Goal: Information Seeking & Learning: Learn about a topic

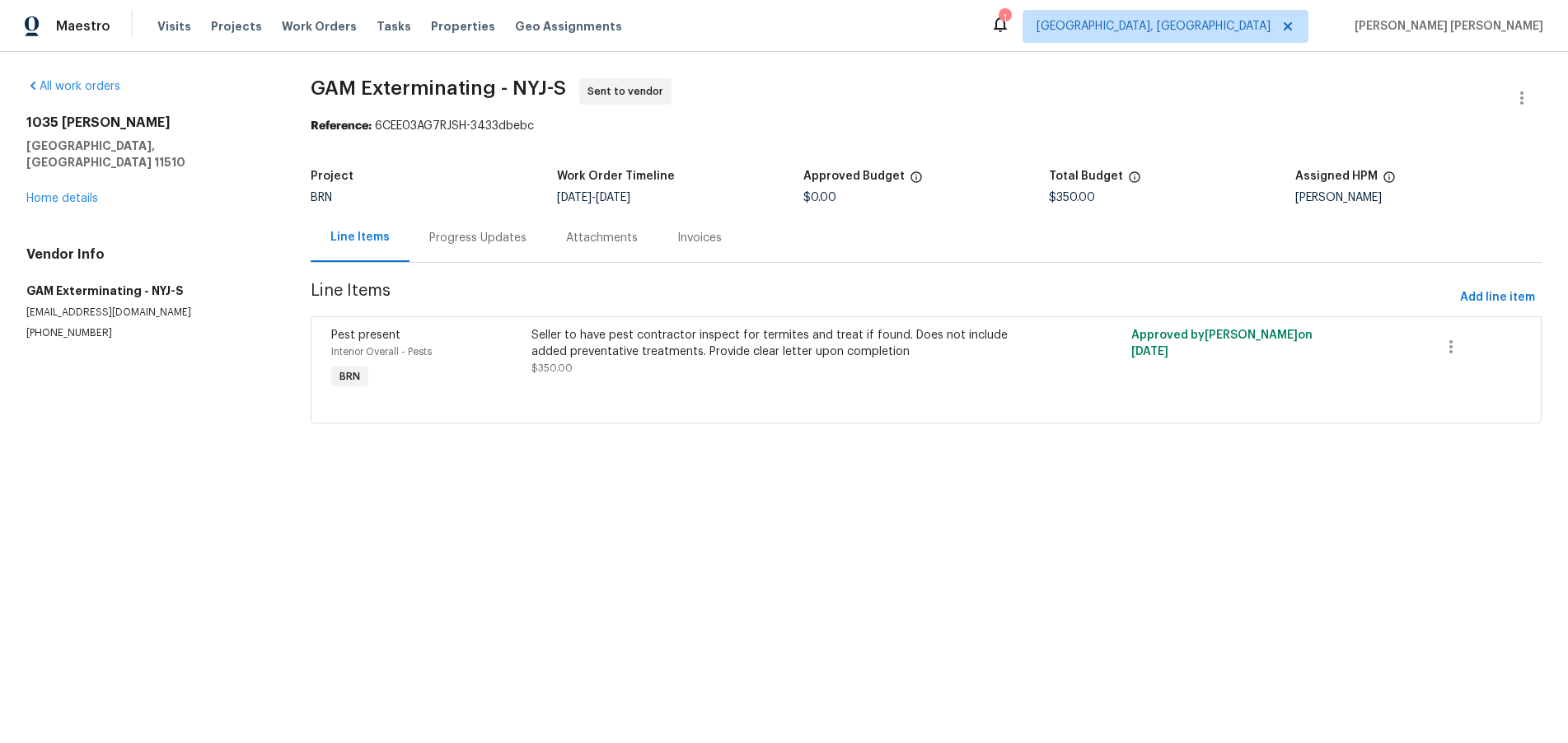
click at [507, 236] on div "Progress Updates" at bounding box center [477, 238] width 97 height 16
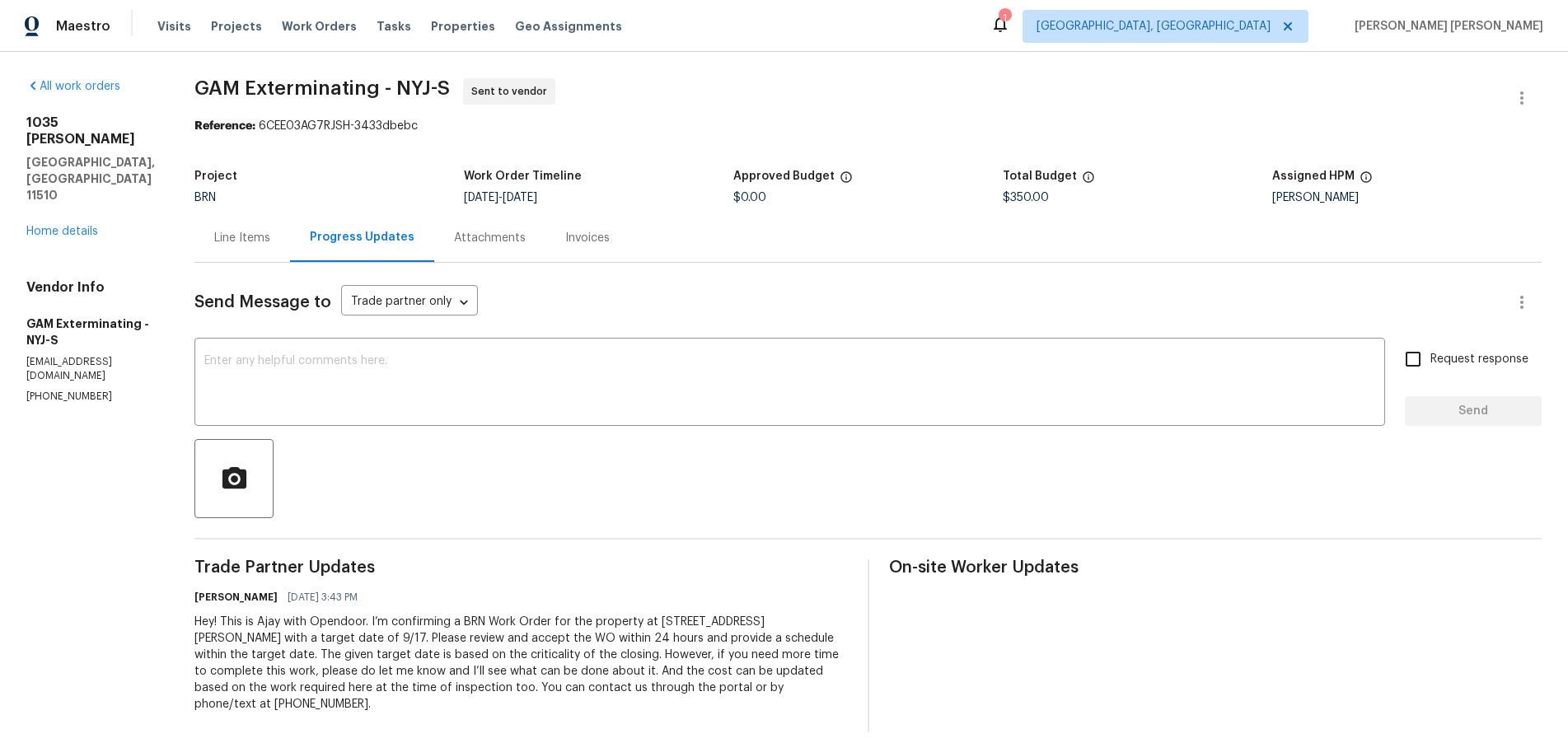
scroll to position [16, 0]
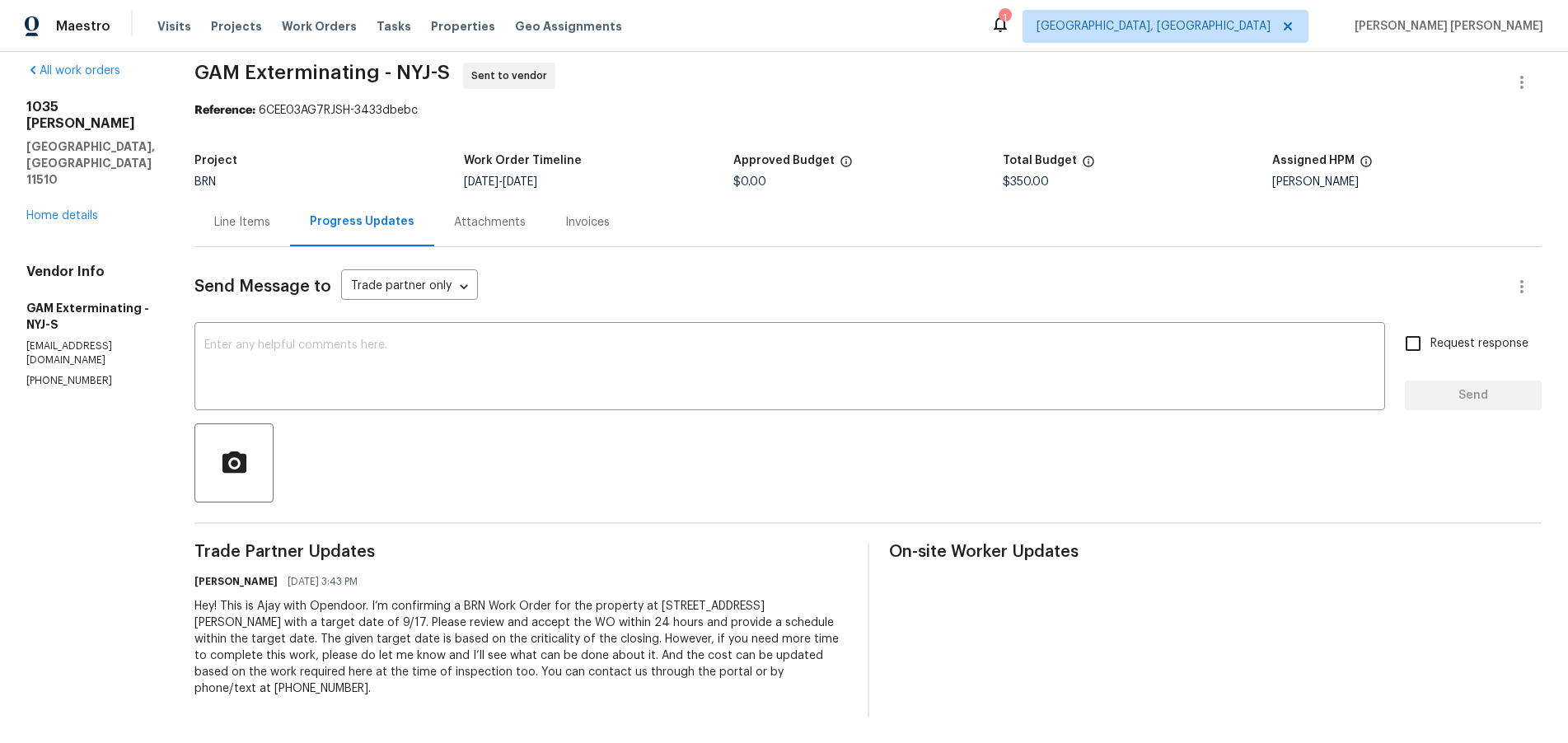
click at [61, 172] on div "[STREET_ADDRESS][PERSON_NAME] Home details" at bounding box center [90, 161] width 129 height 125
click at [61, 210] on link "Home details" at bounding box center [61, 216] width 72 height 12
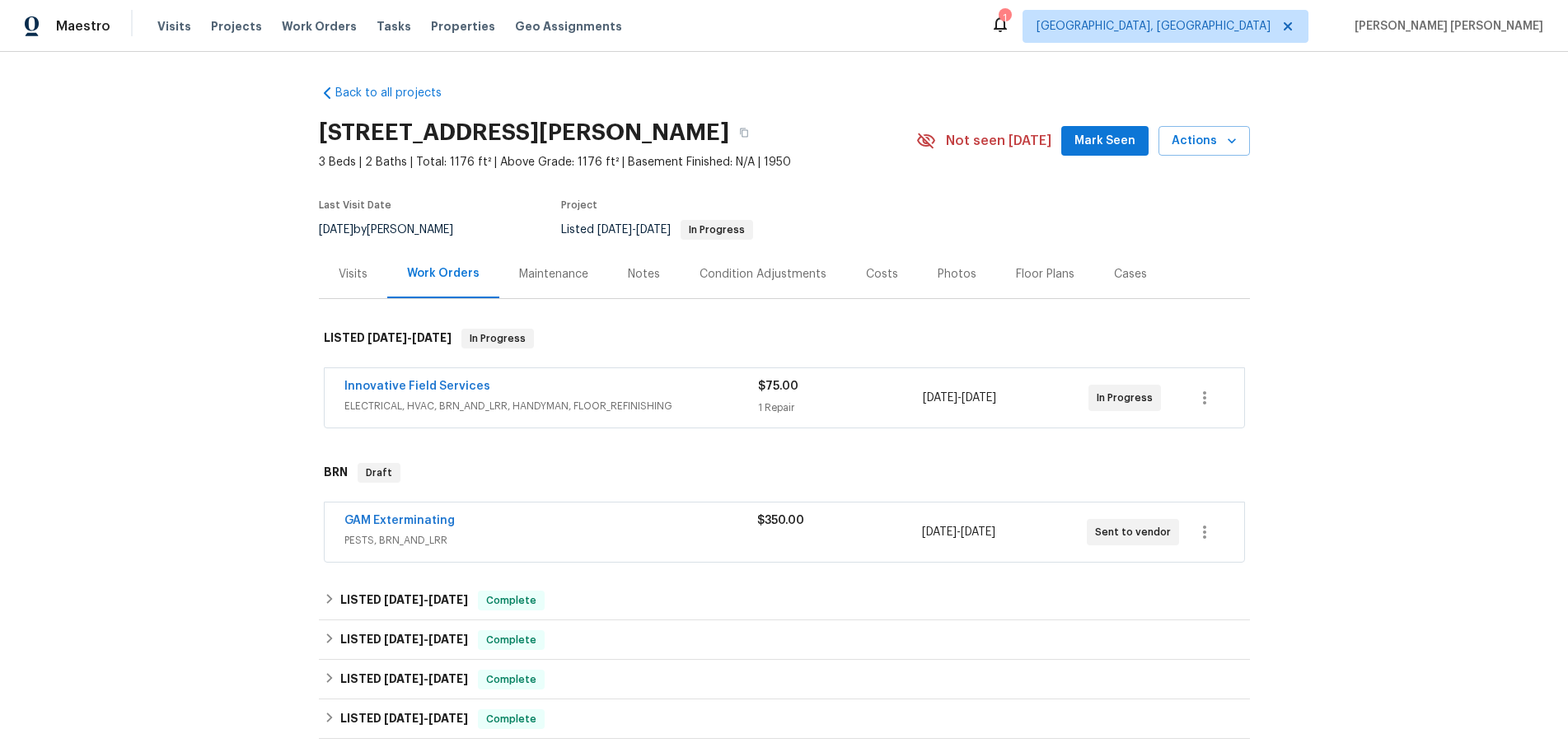
click at [622, 413] on span "ELECTRICAL, HVAC, BRN_AND_LRR, HANDYMAN, FLOOR_REFINISHING" at bounding box center [551, 406] width 414 height 16
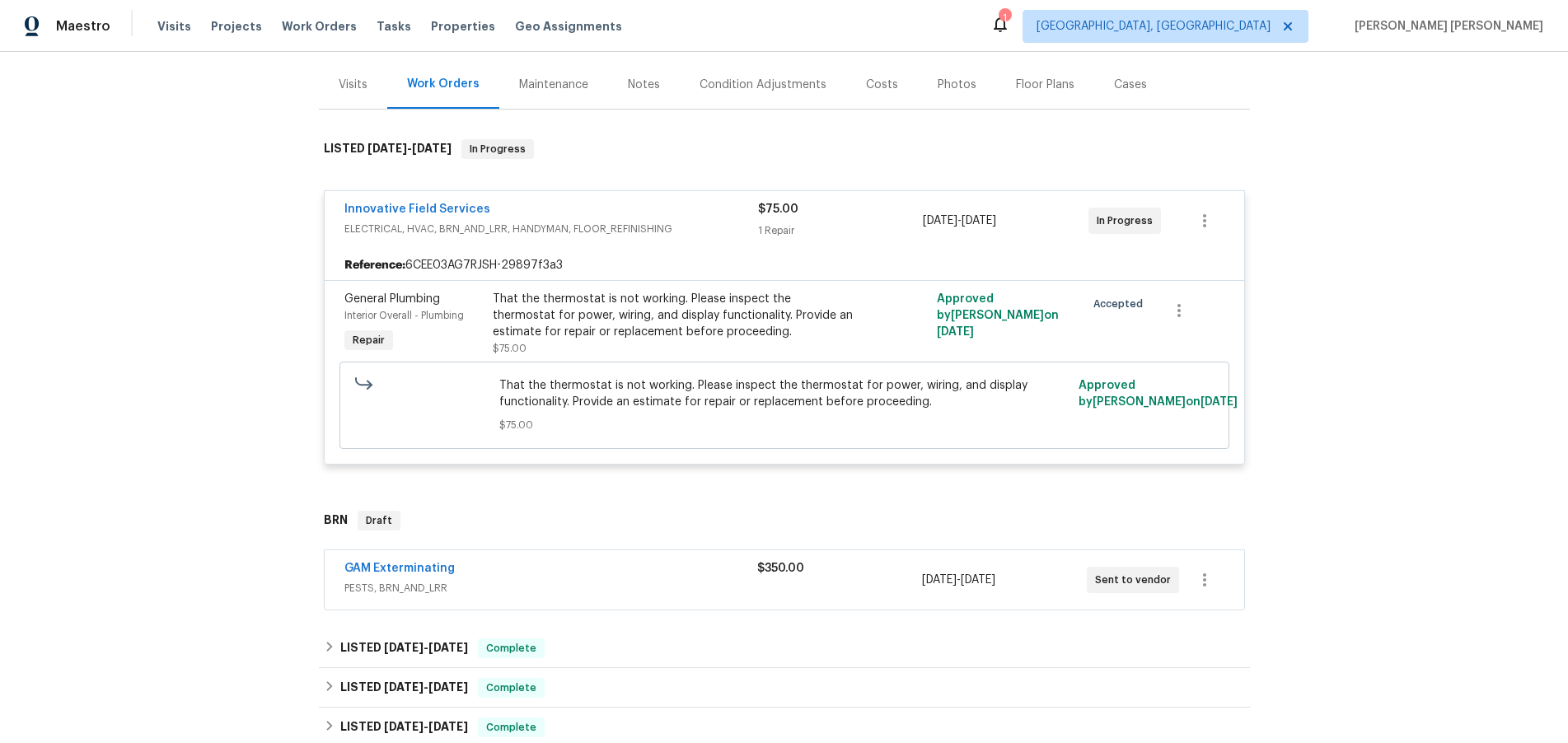
scroll to position [305, 0]
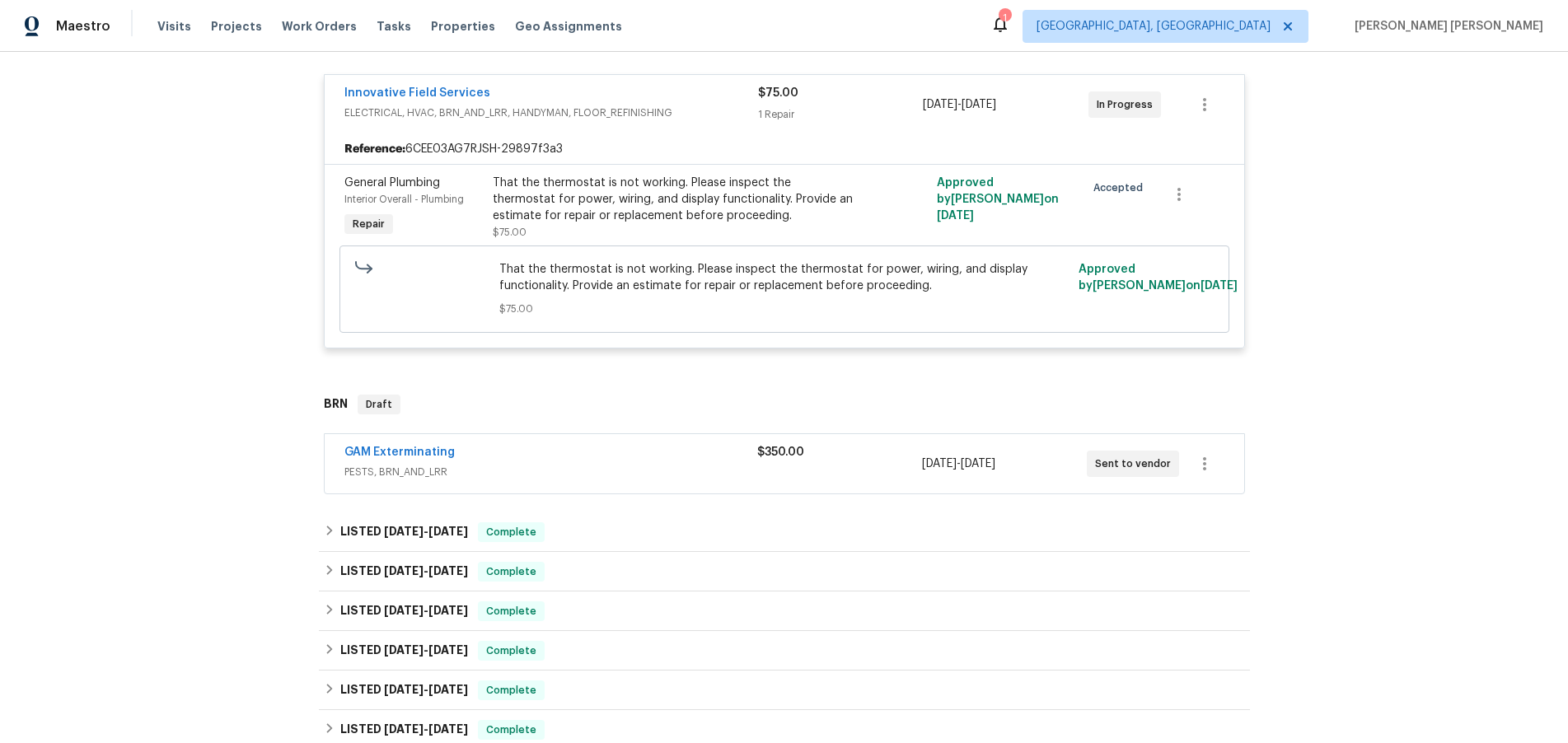
click at [570, 455] on div "GAM Exterminating" at bounding box center [551, 454] width 413 height 20
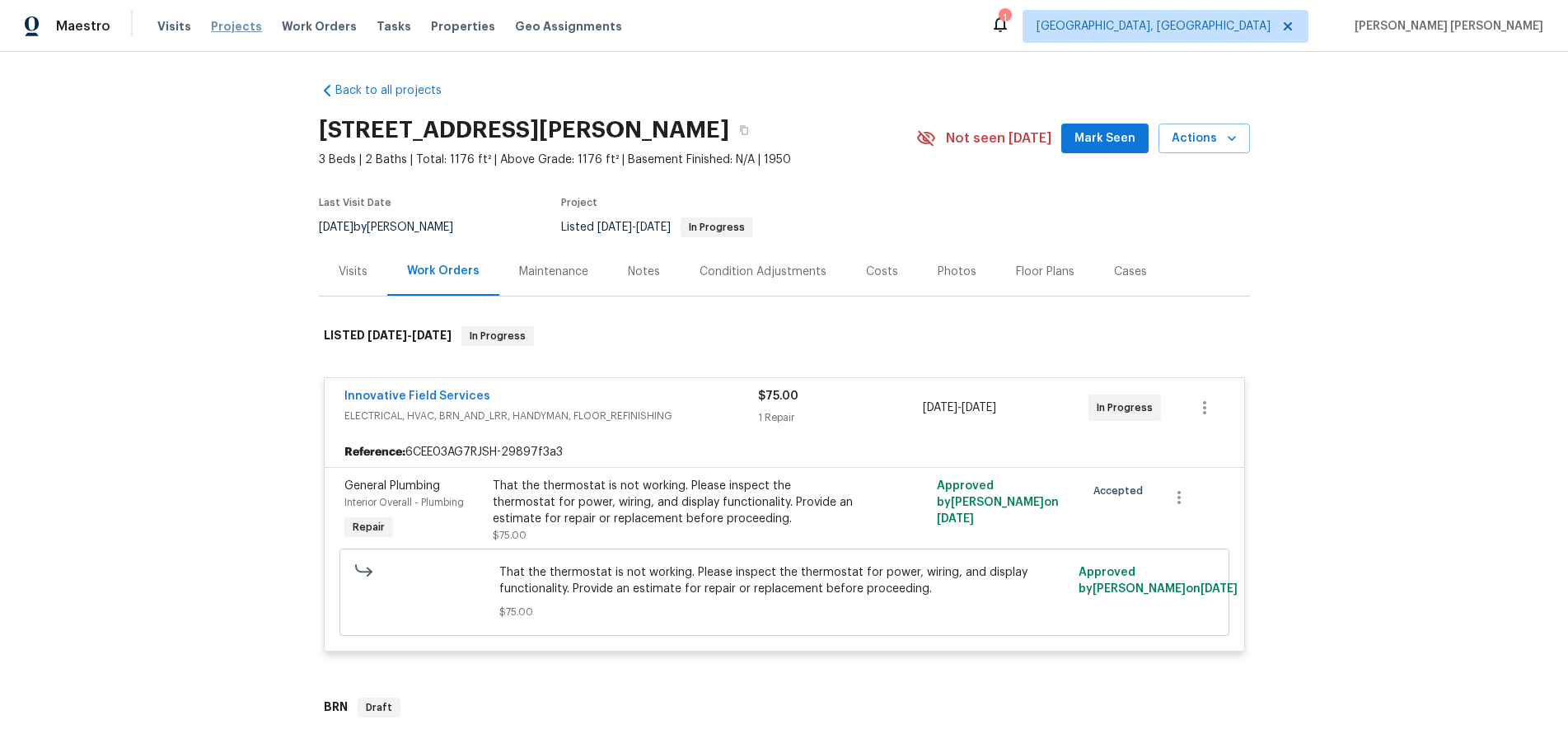
scroll to position [0, 0]
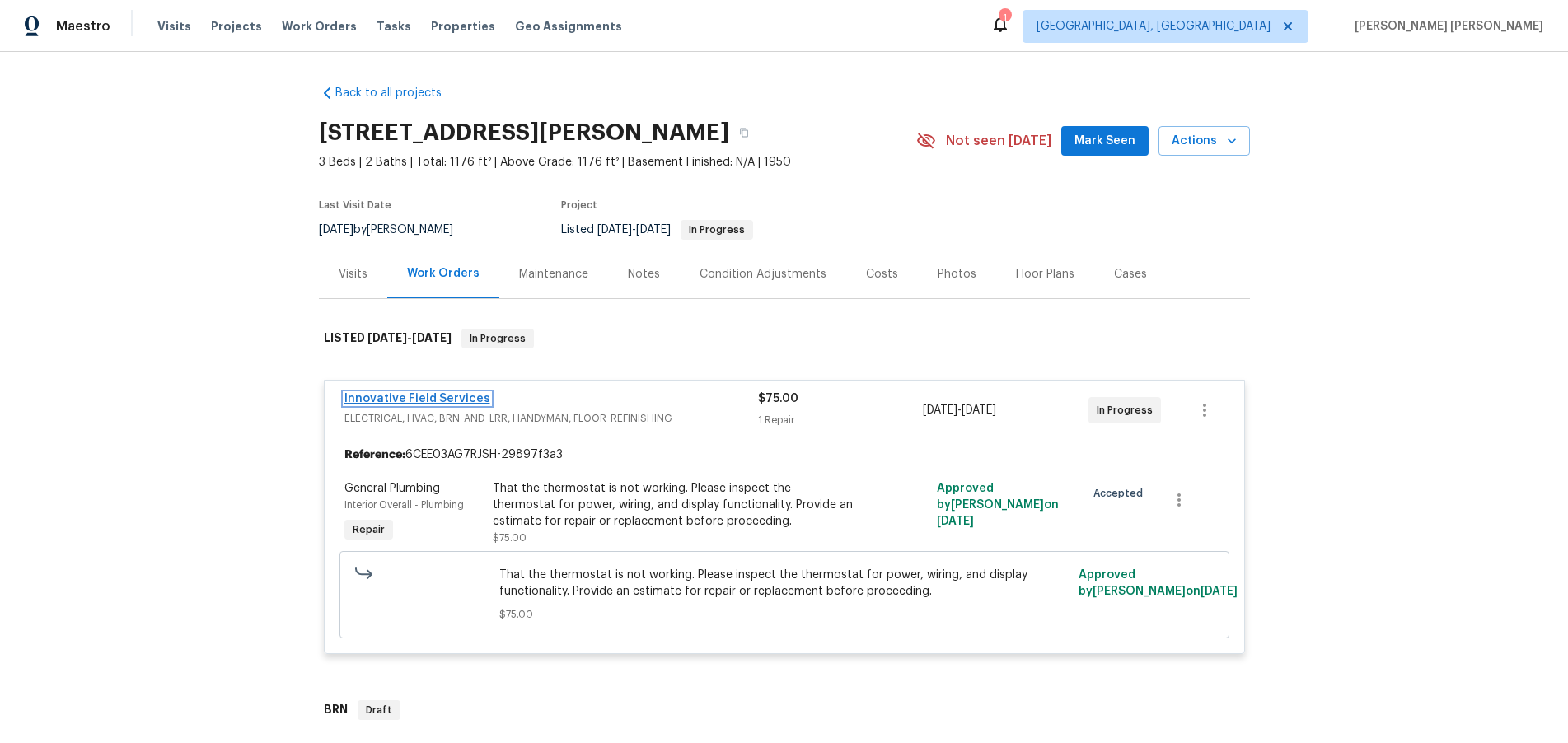
click at [453, 396] on link "Innovative Field Services" at bounding box center [417, 398] width 146 height 12
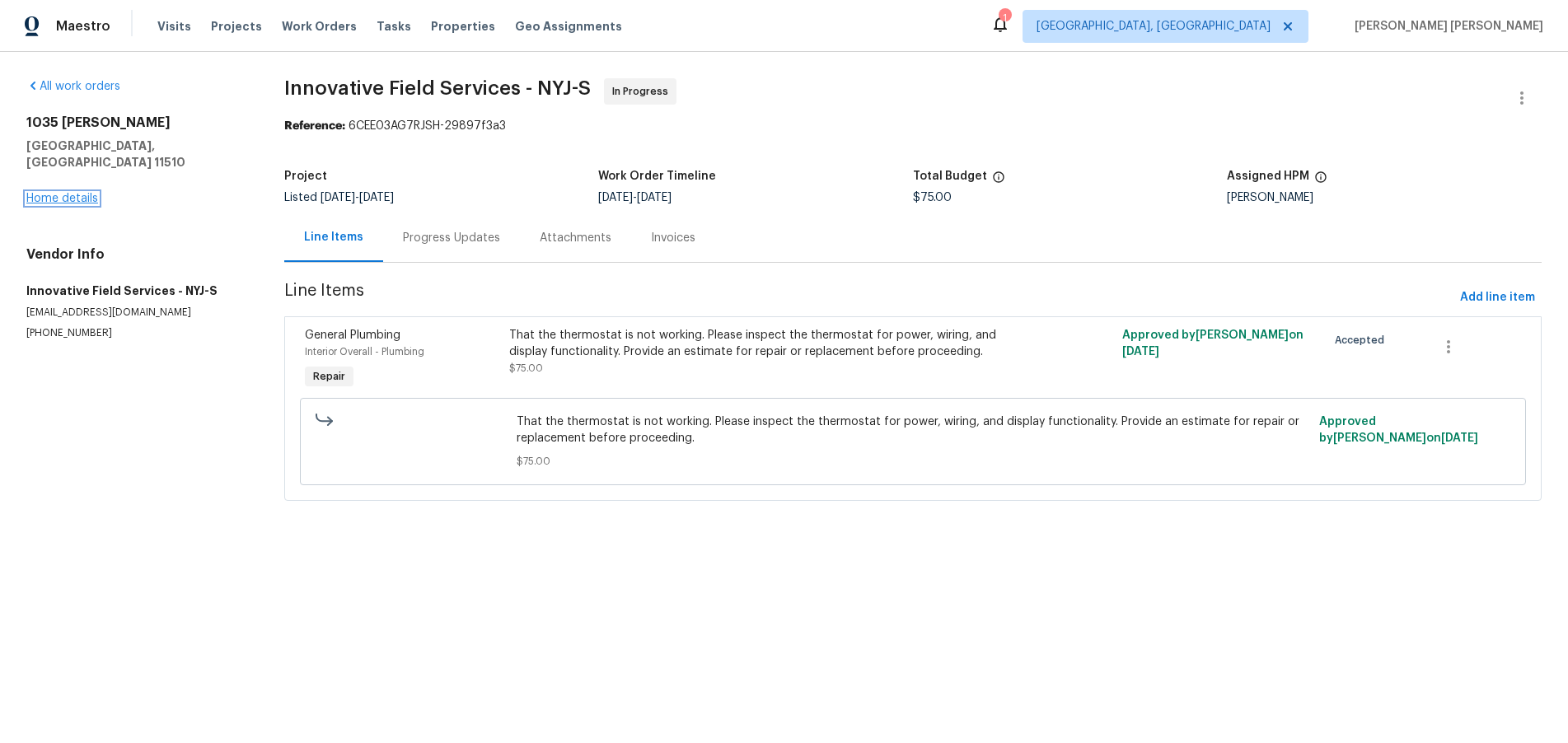
click at [64, 193] on link "Home details" at bounding box center [61, 199] width 72 height 12
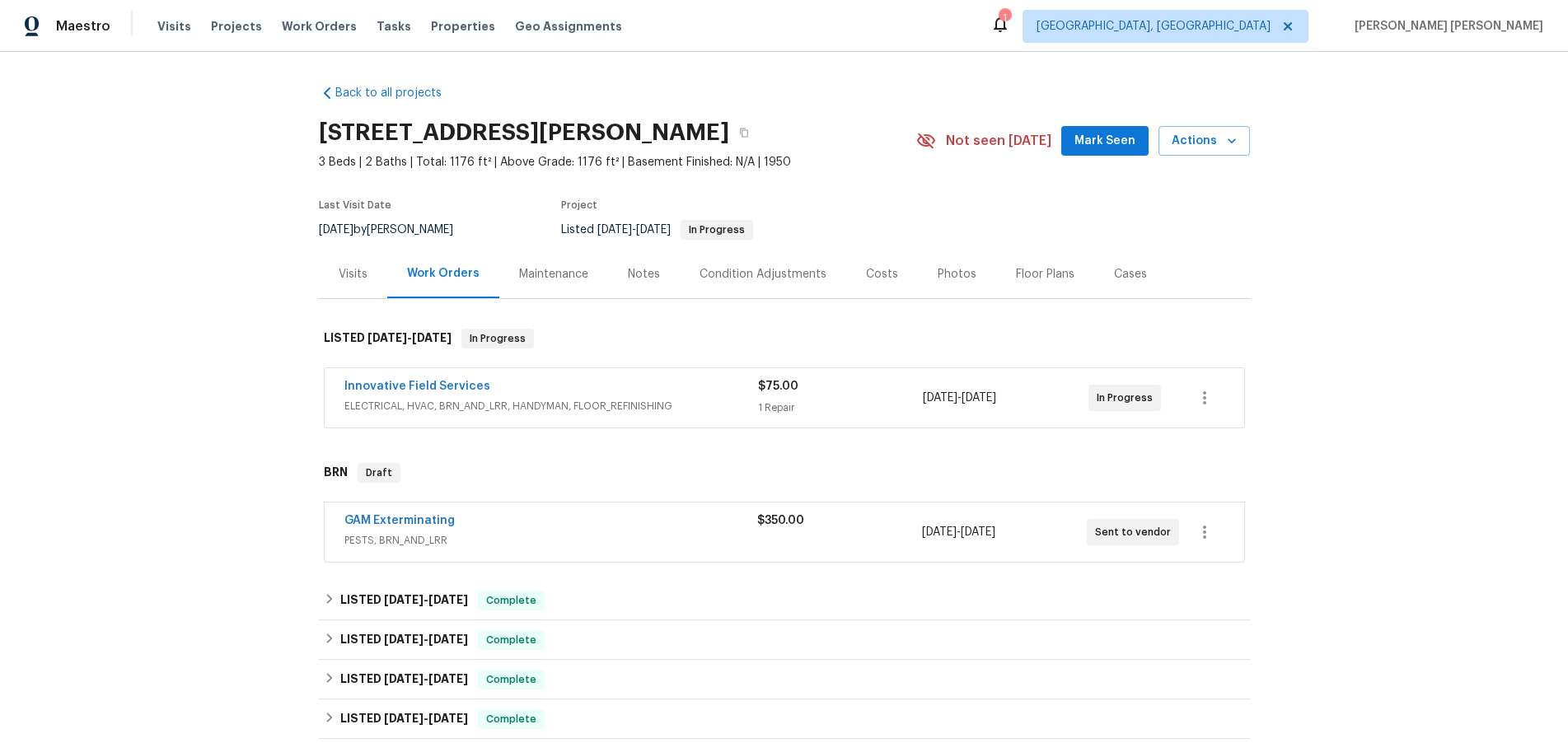
click at [610, 398] on span "ELECTRICAL, HVAC, BRN_AND_LRR, HANDYMAN, FLOOR_REFINISHING" at bounding box center [551, 406] width 414 height 16
